Goal: Check status

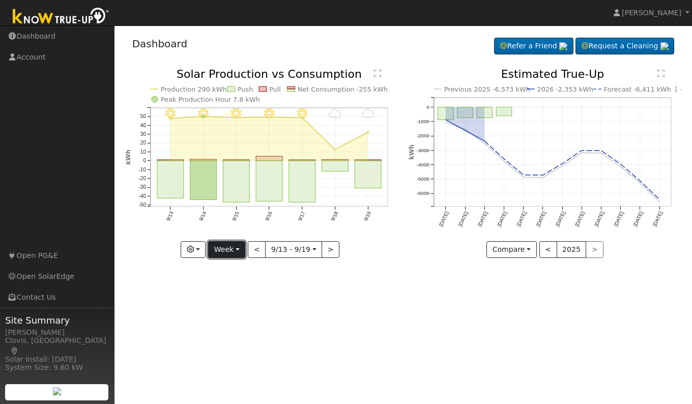
click at [223, 248] on button "Week" at bounding box center [226, 249] width 37 height 17
click at [222, 271] on link "Day" at bounding box center [244, 271] width 71 height 14
type input "[DATE]"
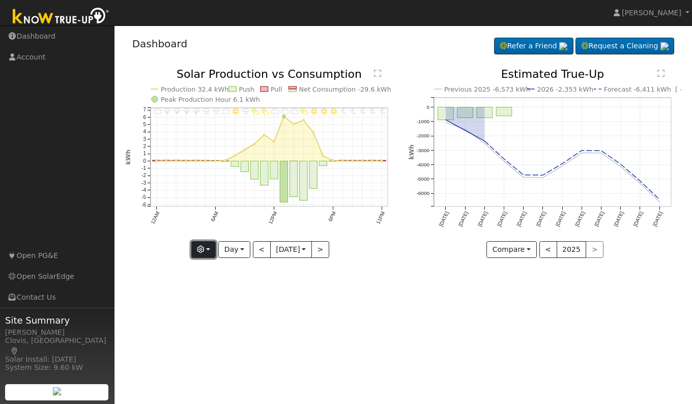
click at [207, 250] on button "button" at bounding box center [203, 249] width 25 height 17
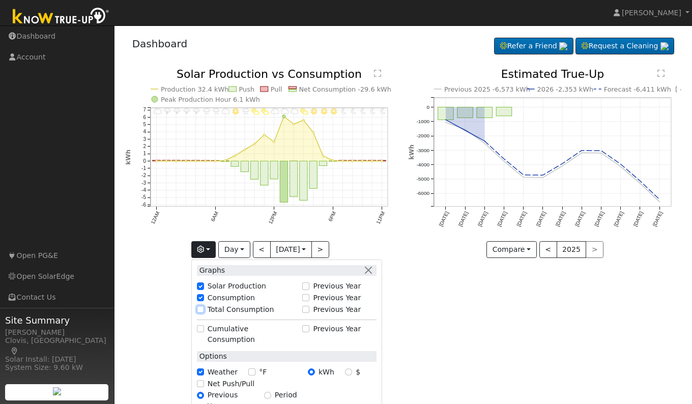
click at [201, 308] on input "Total Consumption" at bounding box center [200, 309] width 7 height 7
checkbox input "true"
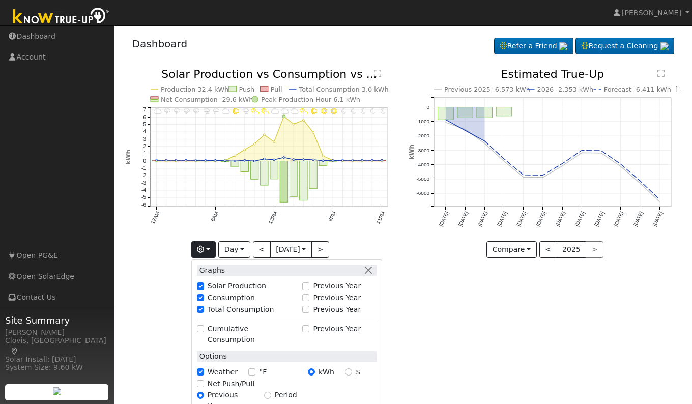
click at [444, 313] on div "User Profile First name Last name Email Email Notifications No Emails No Emails…" at bounding box center [403, 214] width 578 height 379
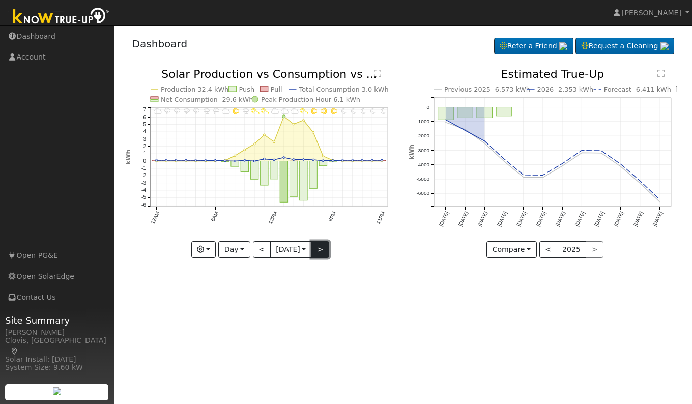
click at [319, 251] on button ">" at bounding box center [320, 249] width 18 height 17
type input "2025-09-20"
